Goal: Task Accomplishment & Management: Use online tool/utility

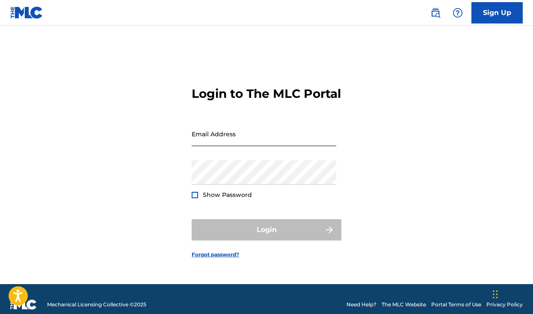
click at [223, 146] on input "Email Address" at bounding box center [264, 134] width 145 height 24
type input "[PERSON_NAME][EMAIL_ADDRESS][PERSON_NAME][DOMAIN_NAME]"
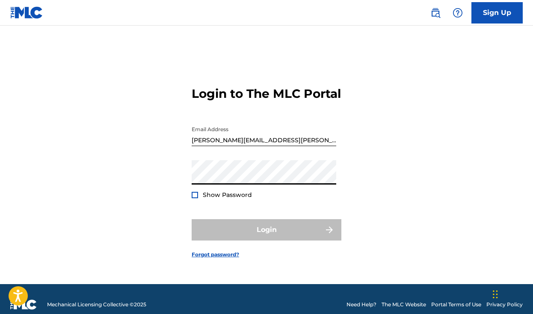
click at [140, 185] on div "Login to The MLC Portal Email Address [PERSON_NAME][EMAIL_ADDRESS][PERSON_NAME]…" at bounding box center [266, 165] width 533 height 237
click at [197, 198] on div at bounding box center [195, 195] width 6 height 6
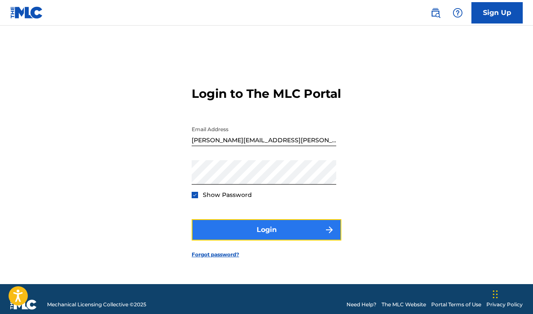
click at [248, 238] on button "Login" at bounding box center [267, 229] width 150 height 21
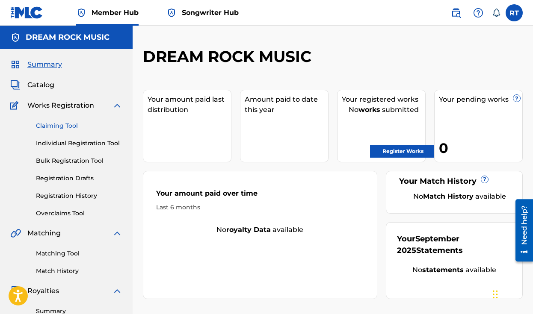
click at [65, 125] on link "Claiming Tool" at bounding box center [79, 125] width 86 height 9
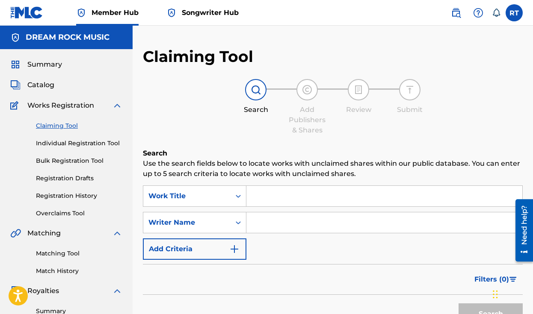
click at [277, 193] on input "Search Form" at bounding box center [384, 196] width 276 height 21
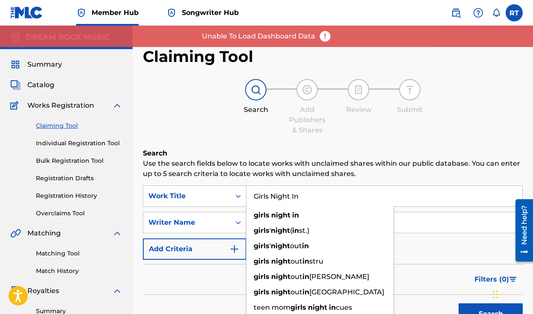
type input "Girls Night In"
click at [417, 225] on input "Search Form" at bounding box center [384, 223] width 276 height 21
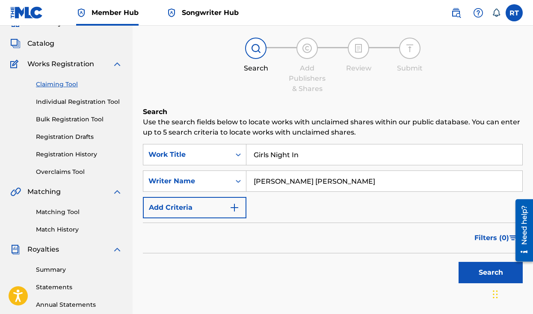
scroll to position [50, 0]
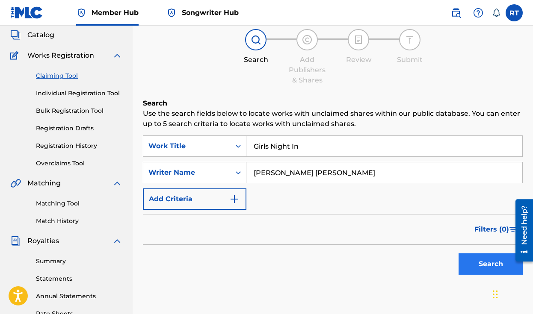
type input "[PERSON_NAME] [PERSON_NAME]"
click at [483, 263] on button "Search" at bounding box center [491, 264] width 64 height 21
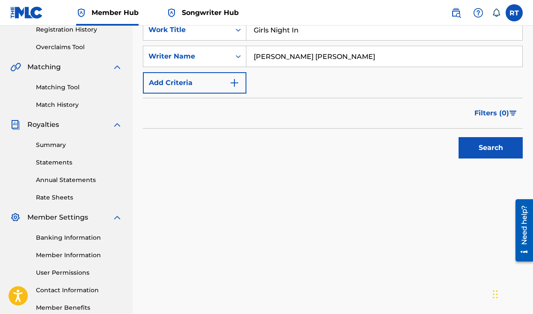
scroll to position [159, 0]
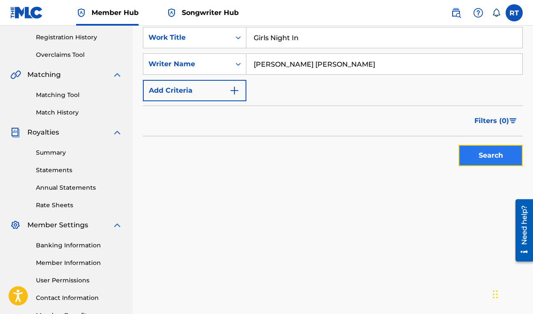
click at [485, 157] on button "Search" at bounding box center [491, 155] width 64 height 21
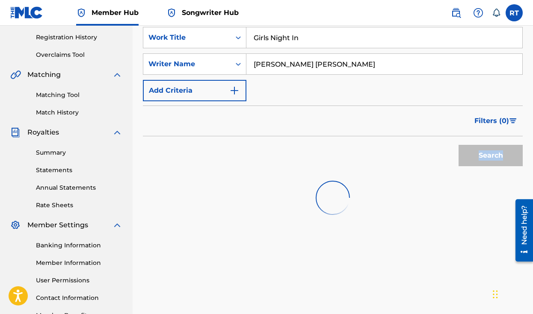
click at [485, 157] on div "Search" at bounding box center [488, 153] width 68 height 34
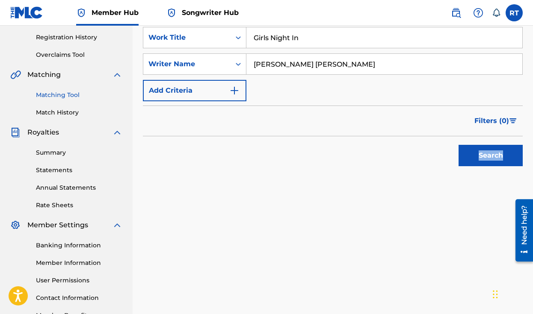
click at [53, 95] on link "Matching Tool" at bounding box center [79, 95] width 86 height 9
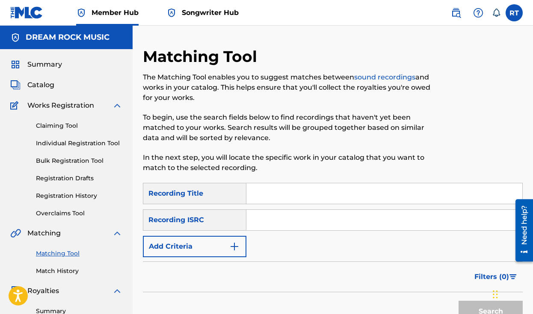
click at [195, 14] on span "Songwriter Hub" at bounding box center [210, 13] width 57 height 10
